Goal: Task Accomplishment & Management: Manage account settings

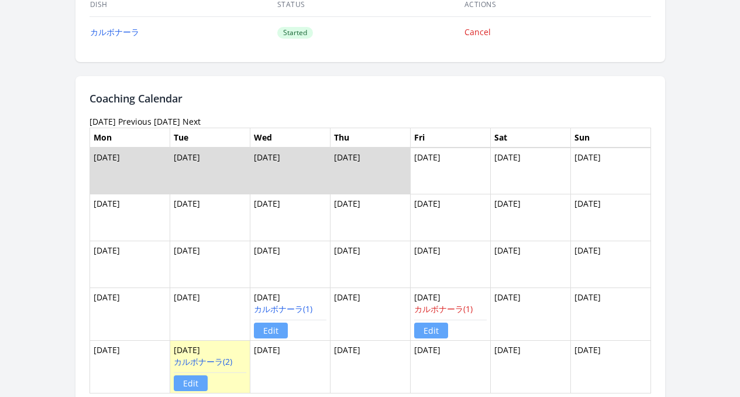
scroll to position [620, 0]
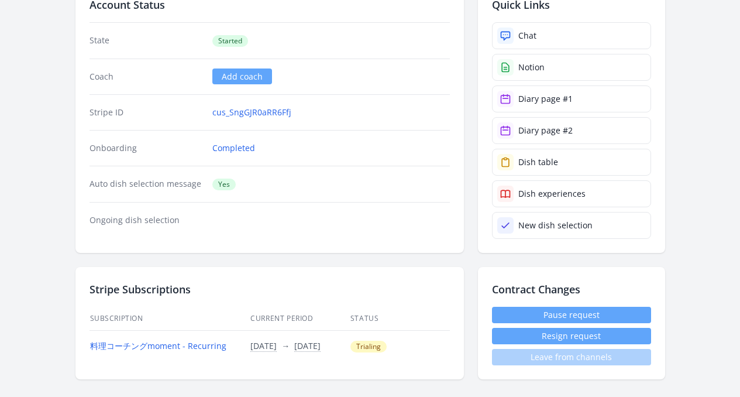
scroll to position [73, 0]
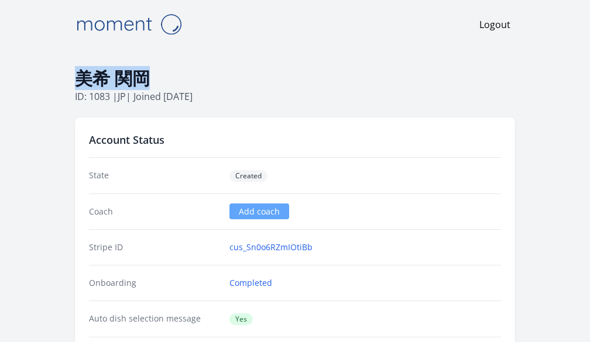
drag, startPoint x: 75, startPoint y: 74, endPoint x: 146, endPoint y: 77, distance: 70.9
click at [146, 77] on h1 "美希 関岡" at bounding box center [295, 78] width 440 height 22
copy h1 "美希 関岡"
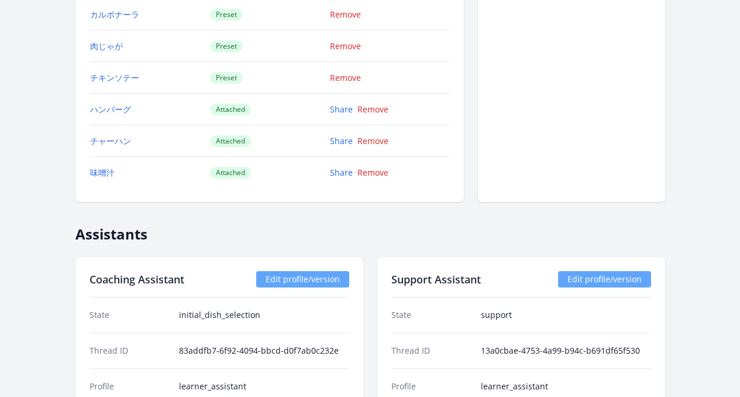
scroll to position [989, 0]
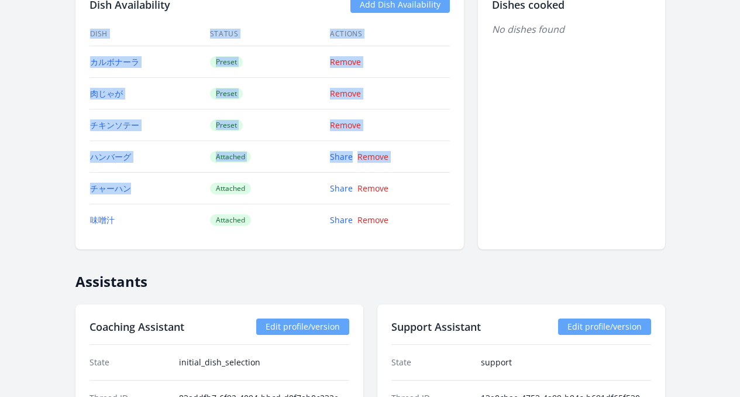
drag, startPoint x: 40, startPoint y: 154, endPoint x: 103, endPoint y: 194, distance: 74.2
click at [103, 194] on div "Dish Availability Add Dish Availability Dish Status Actions カルボナーラ Preset Remov…" at bounding box center [269, 115] width 389 height 267
click at [106, 237] on div "Dish Availability Add Dish Availability Dish Status Actions カルボナーラ Preset Remov…" at bounding box center [269, 115] width 389 height 267
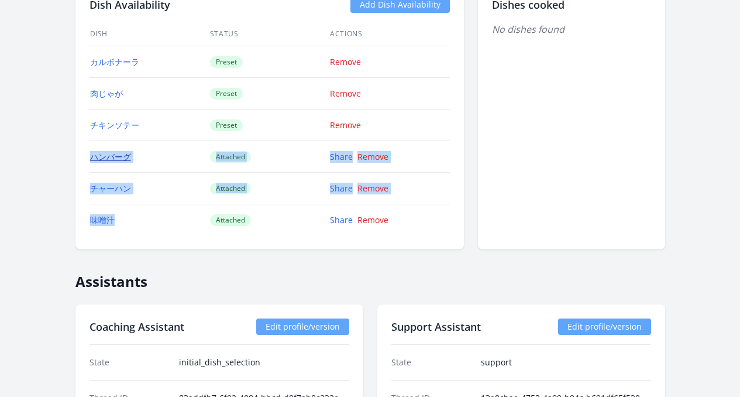
drag, startPoint x: 92, startPoint y: 230, endPoint x: 48, endPoint y: 160, distance: 82.6
click at [90, 160] on tbody "カルボナーラ Preset Remove 肉じゃが Preset Remove チキンソテー Preset Remove ハンバーグ Attached Sha…" at bounding box center [270, 141] width 360 height 190
click at [102, 160] on td "ハンバーグ" at bounding box center [150, 157] width 120 height 32
